Goal: Task Accomplishment & Management: Manage account settings

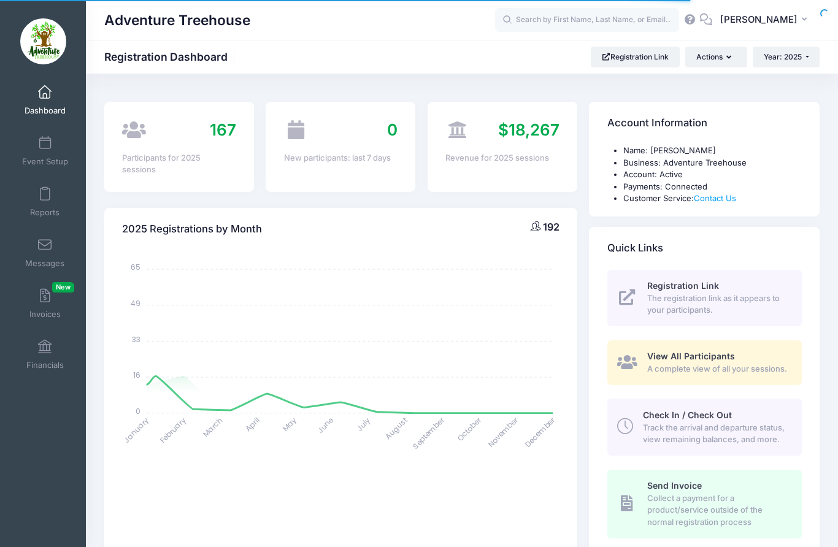
select select
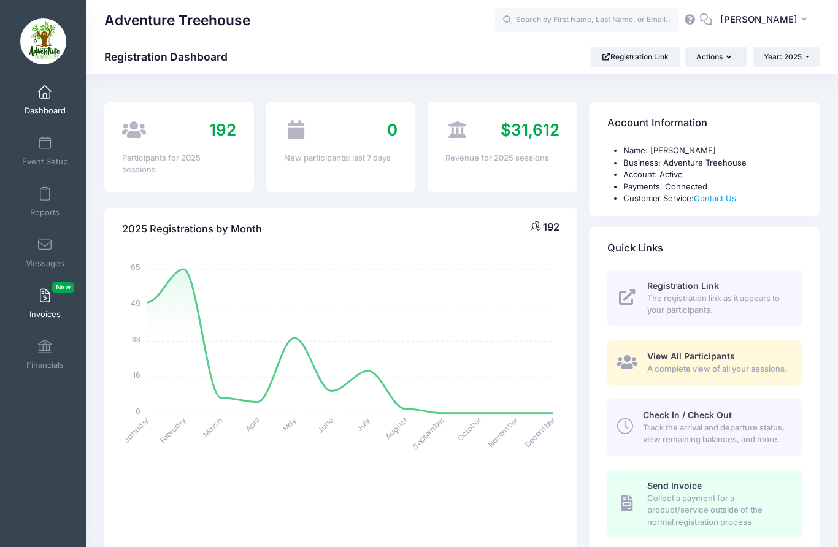
click at [44, 312] on span "Invoices New" at bounding box center [44, 314] width 31 height 10
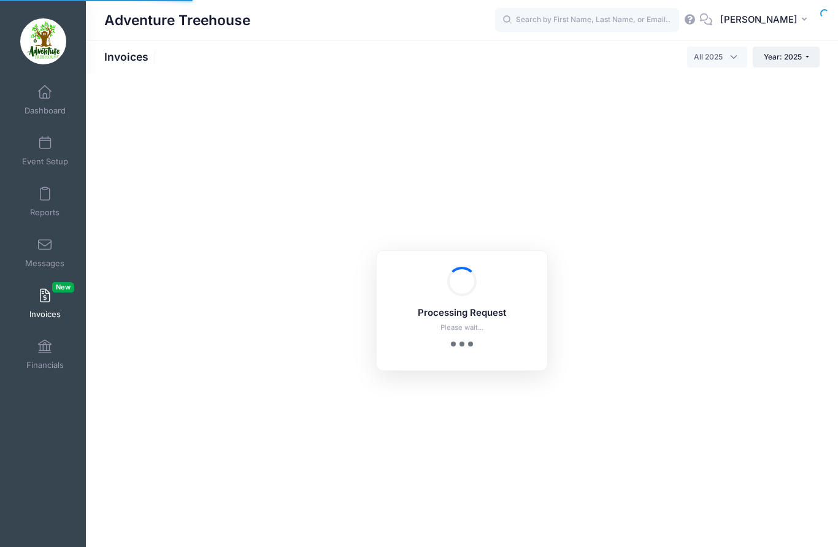
select select
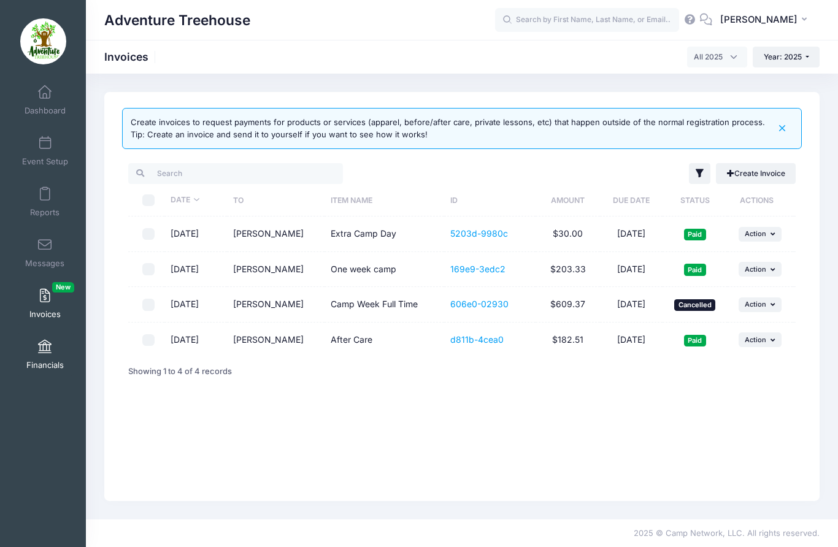
click at [40, 373] on link "Financials" at bounding box center [45, 354] width 58 height 43
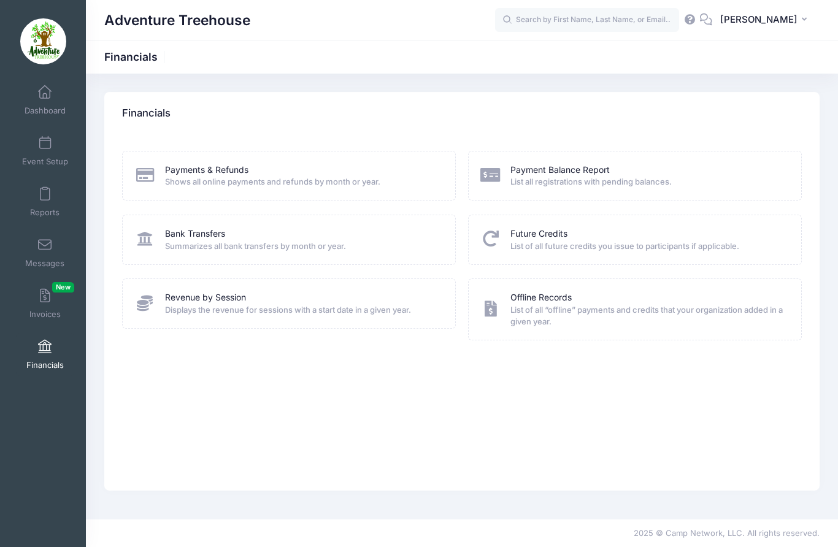
click at [277, 184] on span "Shows all online payments and refunds by month or year." at bounding box center [302, 182] width 275 height 12
click at [217, 174] on link "Payments & Refunds" at bounding box center [206, 170] width 83 height 13
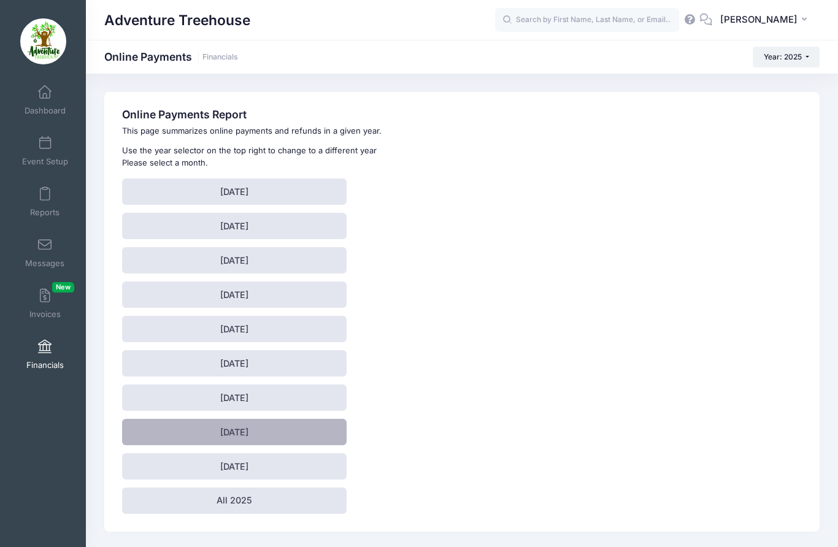
click at [290, 432] on link "[DATE]" at bounding box center [234, 432] width 225 height 26
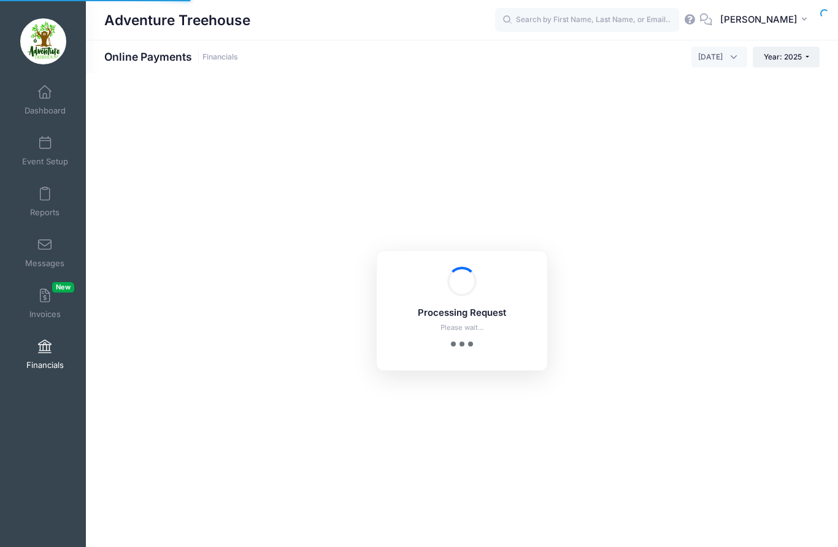
select select "10"
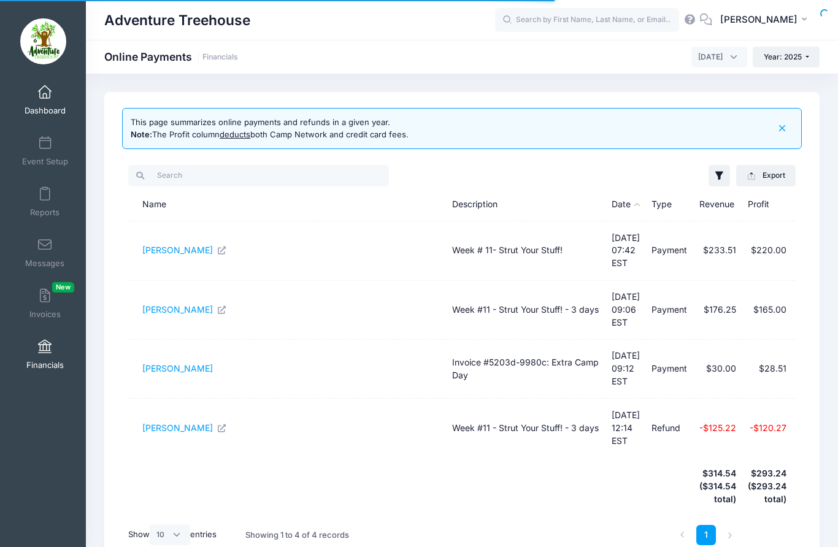
click at [45, 91] on span at bounding box center [45, 92] width 0 height 13
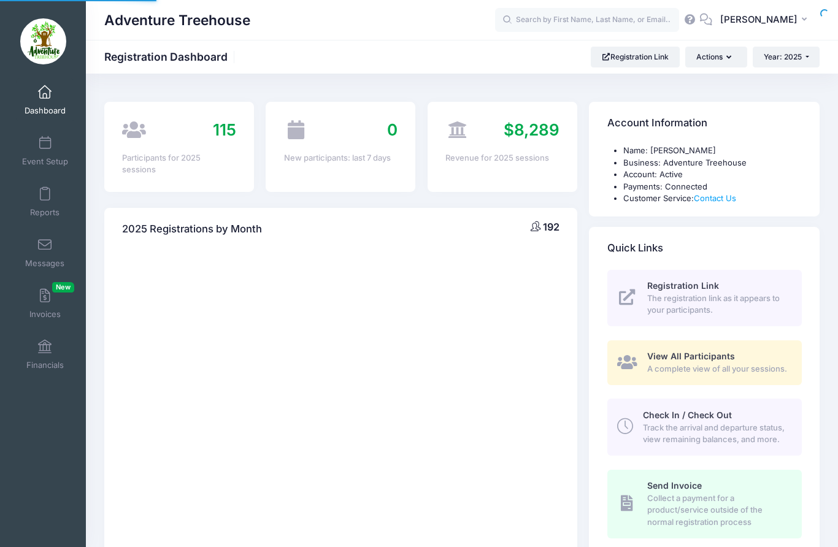
select select
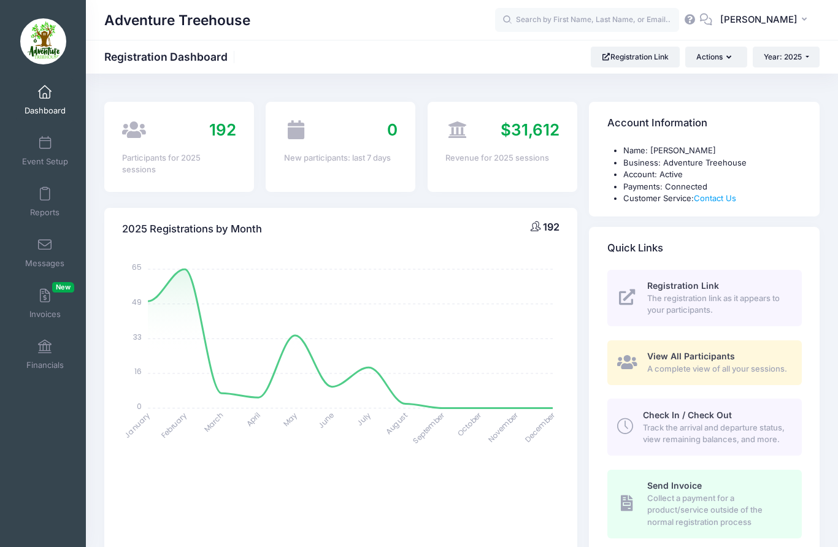
click at [153, 147] on div "192 Participants for 2025 sessions" at bounding box center [179, 147] width 150 height 90
click at [209, 145] on div "192 Participants for 2025 sessions" at bounding box center [179, 147] width 150 height 90
click at [742, 370] on span "A complete view of all your sessions." at bounding box center [717, 369] width 140 height 12
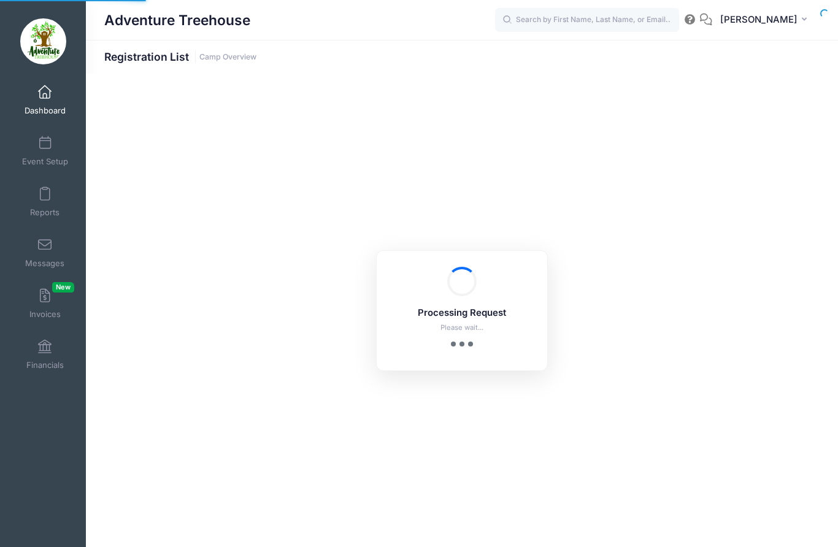
select select "10"
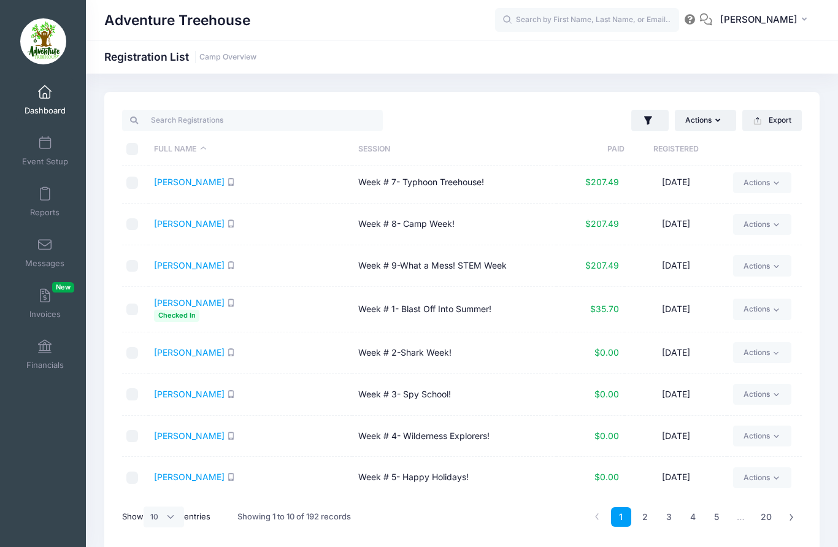
scroll to position [86, 0]
click at [206, 125] on input "search" at bounding box center [252, 120] width 261 height 21
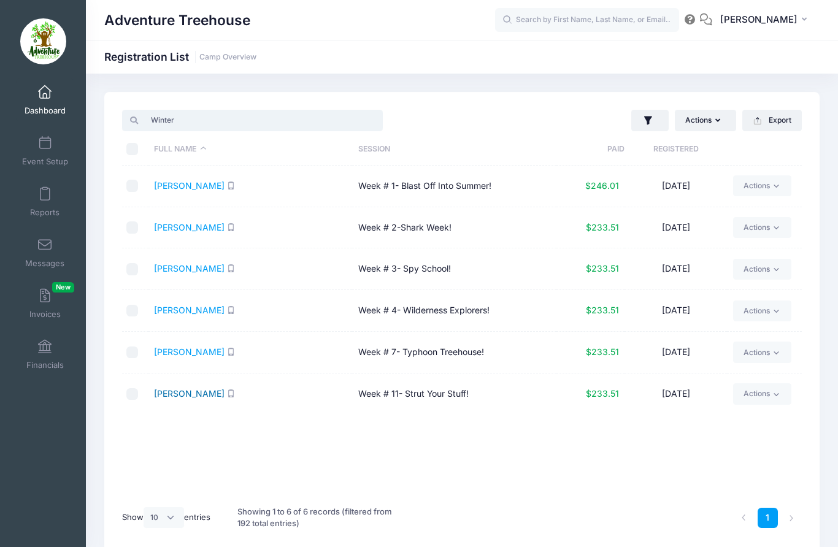
type input "Winter"
click at [191, 399] on link "Winter, Tommy" at bounding box center [189, 393] width 71 height 10
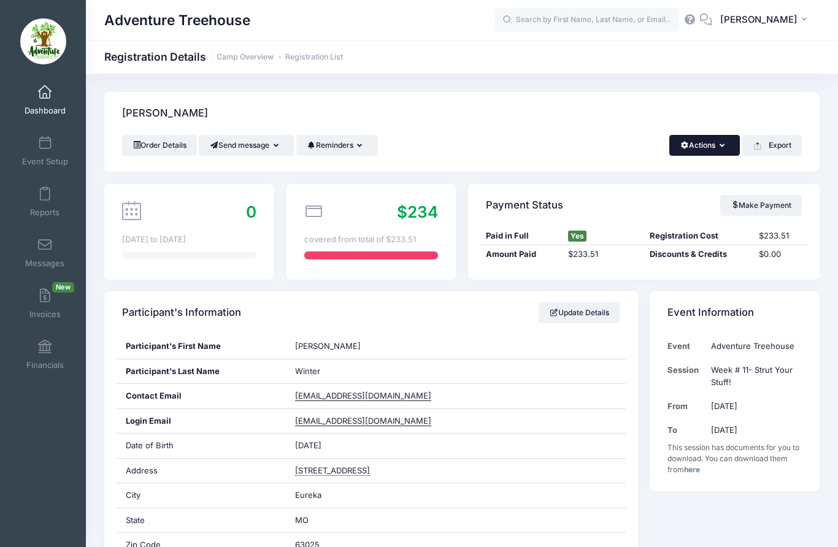
click at [688, 145] on button "Actions" at bounding box center [704, 145] width 71 height 21
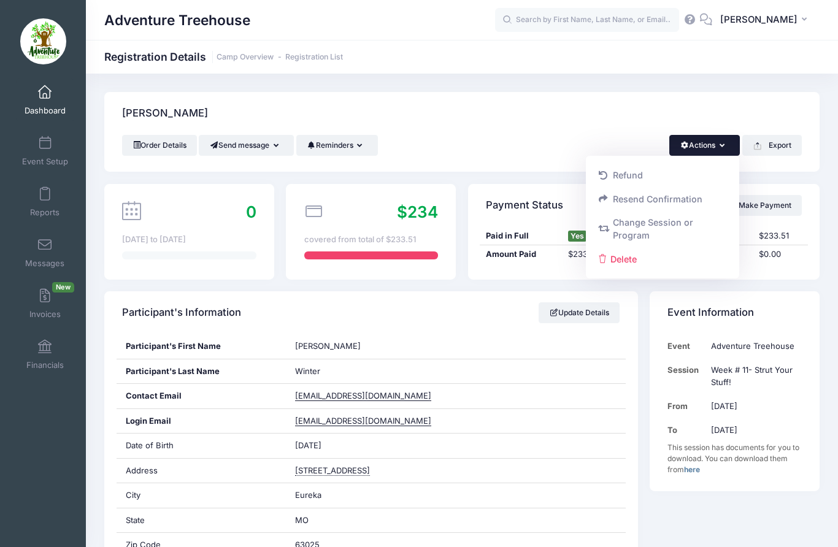
click at [523, 150] on div "Order Details Send message Send Email Send SMS Reminders Send Payment Reminder …" at bounding box center [462, 145] width 680 height 21
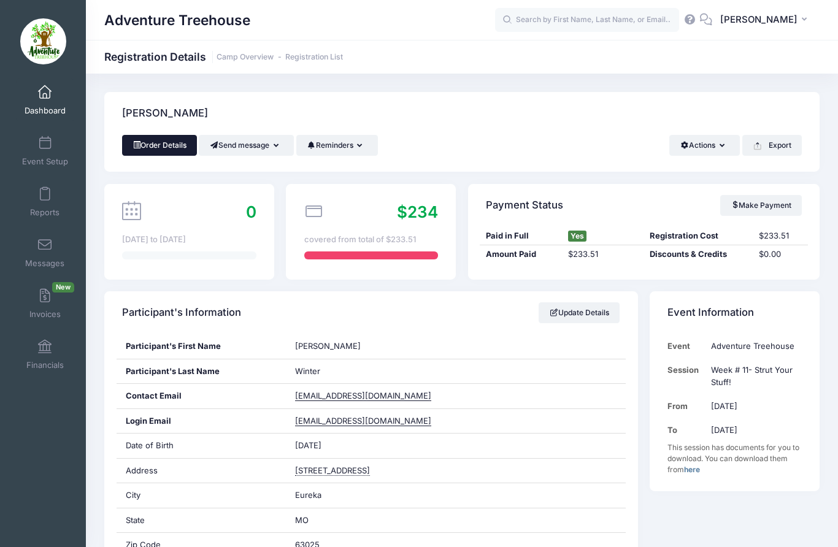
click at [163, 154] on link "Order Details" at bounding box center [159, 145] width 75 height 21
click at [643, 227] on div "Paid in Full Yes Registration Cost $233.51" at bounding box center [644, 236] width 328 height 19
click at [774, 139] on button "Export" at bounding box center [772, 145] width 60 height 21
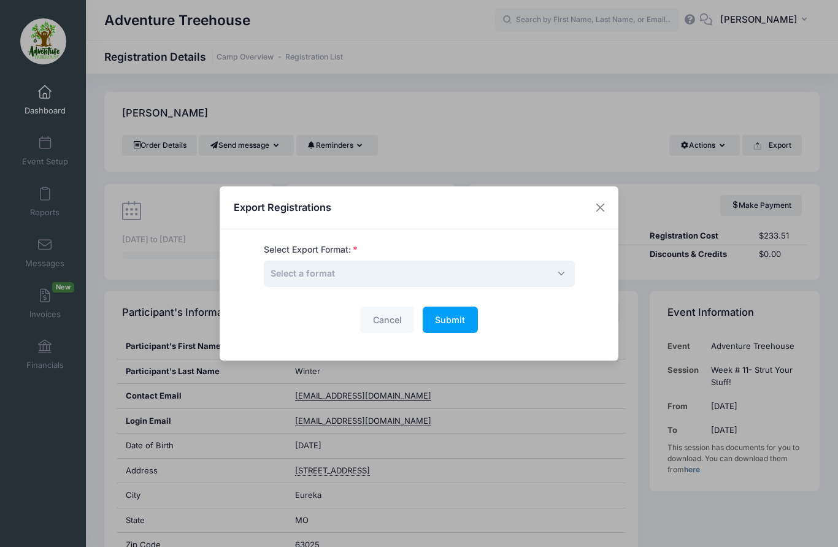
click at [477, 281] on span "Select a format" at bounding box center [419, 274] width 311 height 26
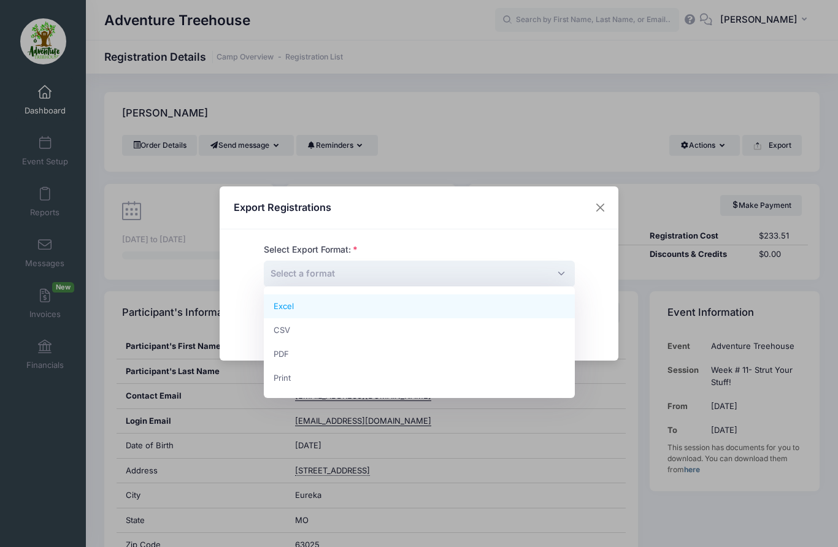
select select "pdf"
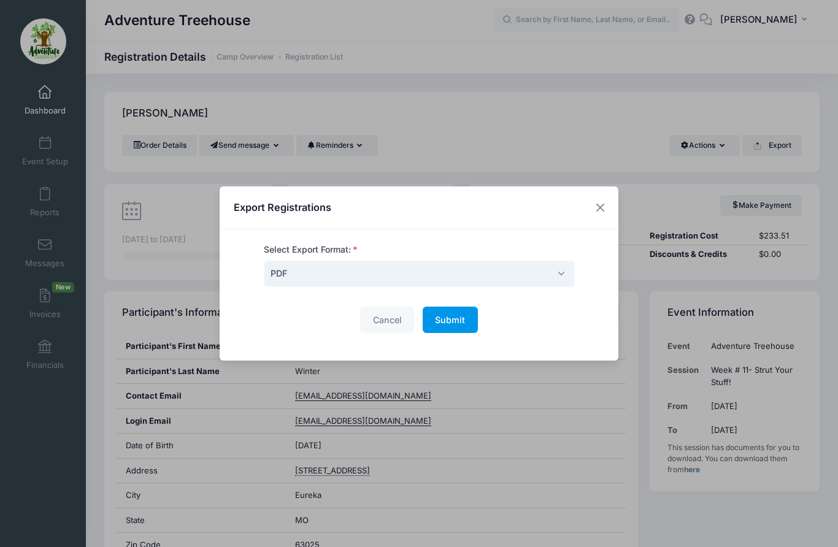
click at [458, 321] on span "Submit" at bounding box center [450, 320] width 30 height 10
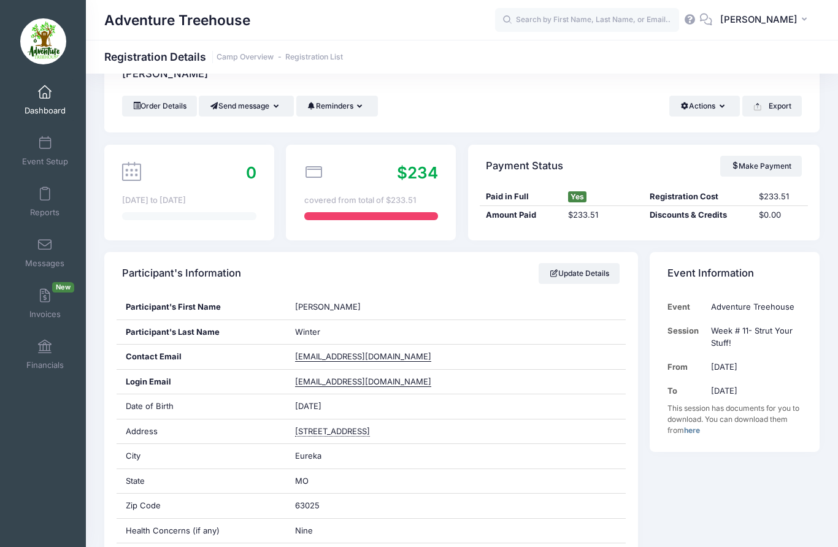
scroll to position [16, 0]
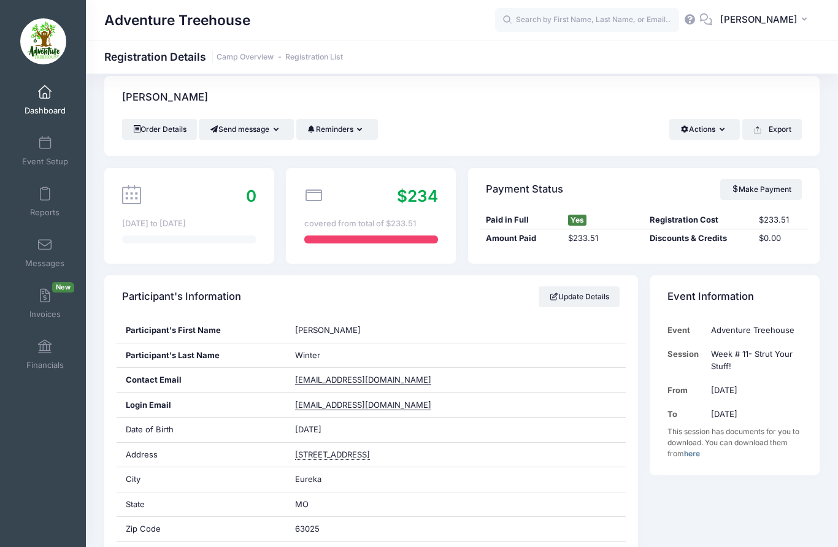
click at [324, 25] on div "Adventure Treehouse" at bounding box center [299, 20] width 391 height 28
click at [163, 126] on link "Order Details" at bounding box center [159, 129] width 75 height 21
